Goal: Information Seeking & Learning: Learn about a topic

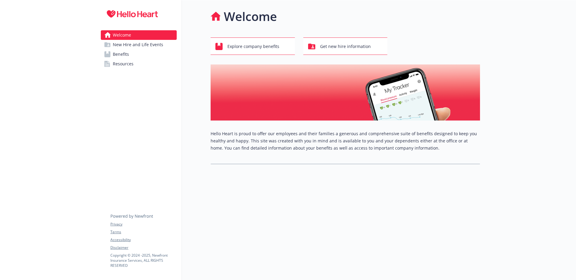
click at [122, 57] on span "Benefits" at bounding box center [121, 55] width 16 height 10
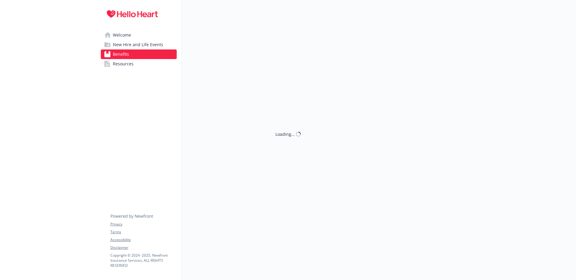
click at [130, 45] on span "New Hire and Life Events" at bounding box center [138, 45] width 50 height 10
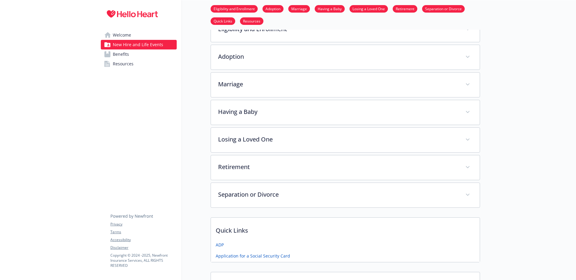
scroll to position [112, 0]
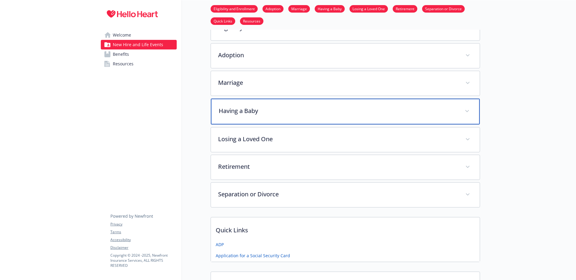
click at [254, 109] on p "Having a Baby" at bounding box center [338, 111] width 239 height 9
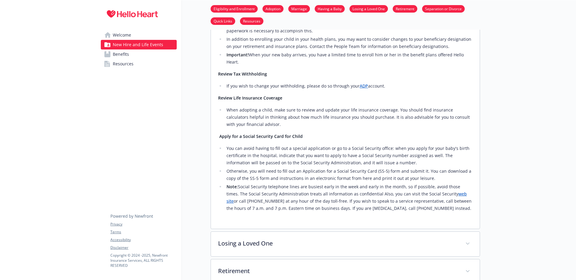
scroll to position [166, 0]
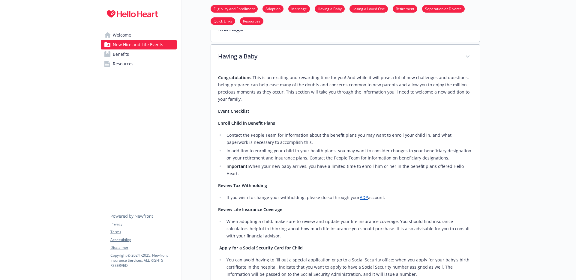
click at [138, 57] on link "Benefits" at bounding box center [139, 55] width 76 height 10
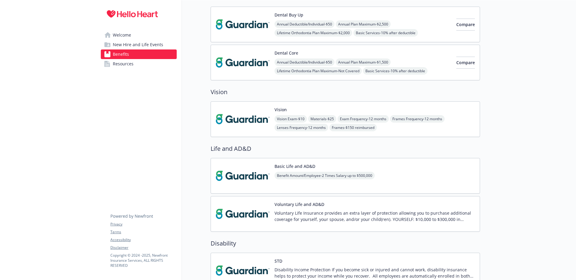
scroll to position [236, 0]
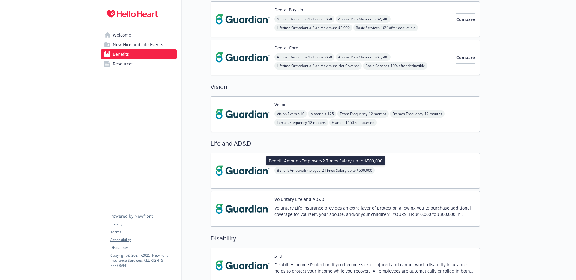
click at [285, 172] on span "Benefit Amount/Employee - 2 Times Salary up to $500,000" at bounding box center [325, 171] width 100 height 8
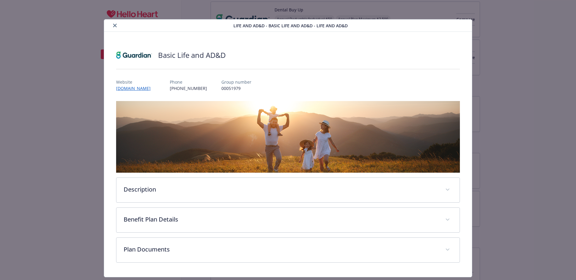
scroll to position [17, 0]
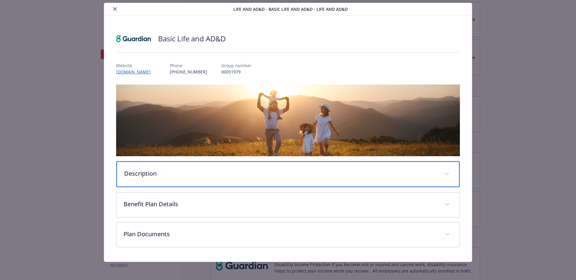
click at [188, 171] on p "Description" at bounding box center [281, 173] width 314 height 9
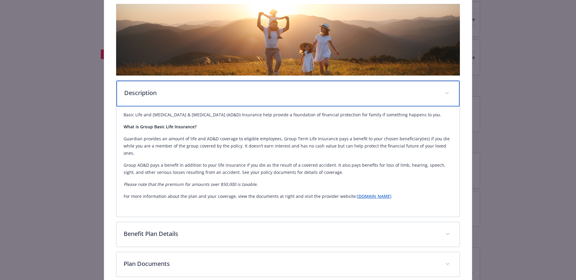
scroll to position [94, 0]
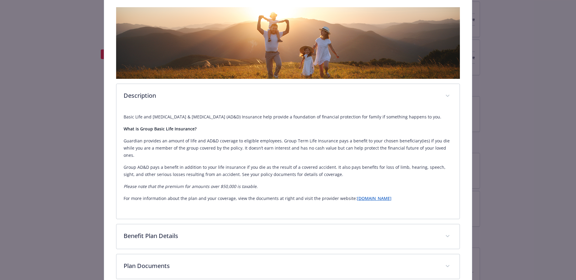
click at [371, 197] on div "Basic Life and [MEDICAL_DATA] & [MEDICAL_DATA] (AD&D) Insurance help provide a …" at bounding box center [288, 160] width 329 height 103
click at [371, 196] on link "[DOMAIN_NAME]" at bounding box center [374, 199] width 35 height 6
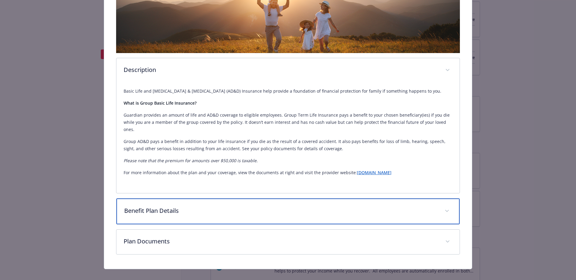
click at [212, 209] on div "Benefit Plan Details" at bounding box center [288, 212] width 344 height 26
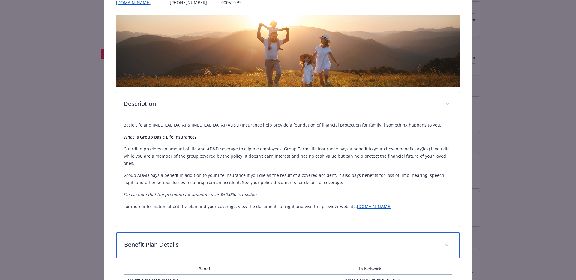
scroll to position [85, 0]
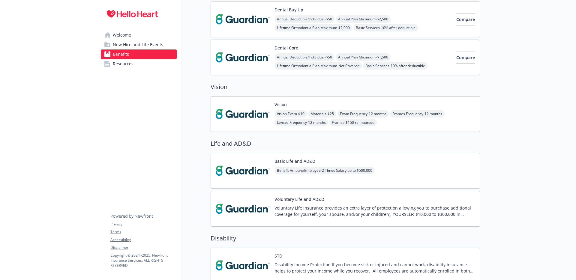
click at [294, 176] on div "Benefit Amount/Employee - 2 Times Salary up to $500,000" at bounding box center [325, 175] width 100 height 17
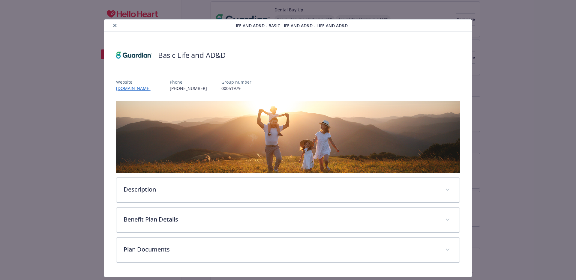
scroll to position [17, 0]
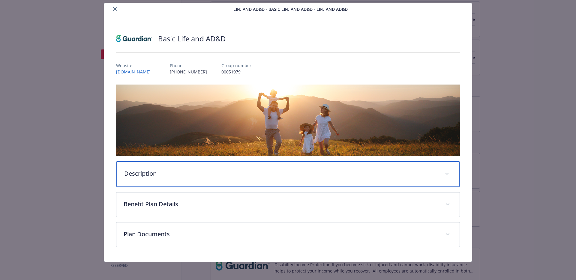
click at [183, 167] on div "Description" at bounding box center [288, 175] width 344 height 26
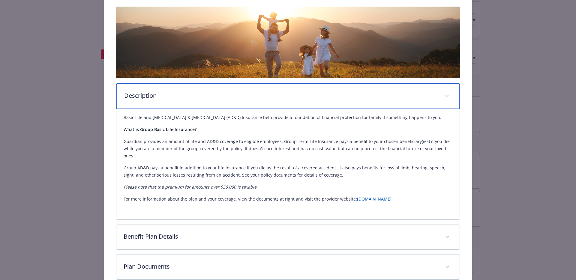
scroll to position [102, 0]
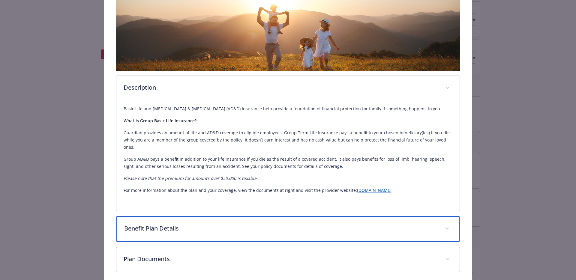
click at [182, 216] on div "Benefit Plan Details" at bounding box center [288, 229] width 344 height 26
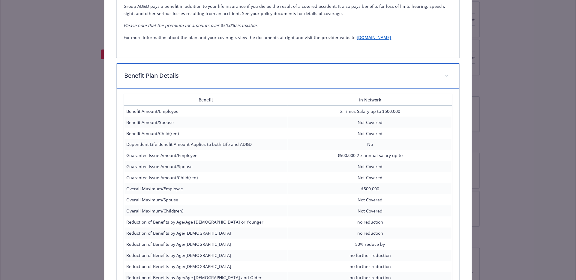
scroll to position [255, 0]
